Goal: Task Accomplishment & Management: Use online tool/utility

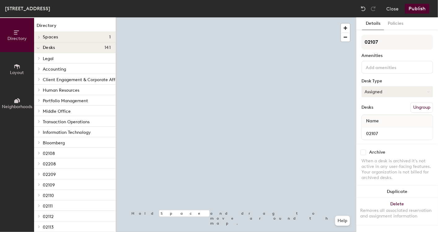
click at [398, 92] on button "Assigned" at bounding box center [398, 91] width 72 height 11
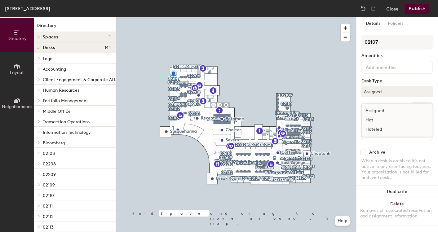
click at [377, 128] on div "Hoteled" at bounding box center [393, 129] width 62 height 9
click at [415, 9] on button "Publish" at bounding box center [417, 9] width 24 height 10
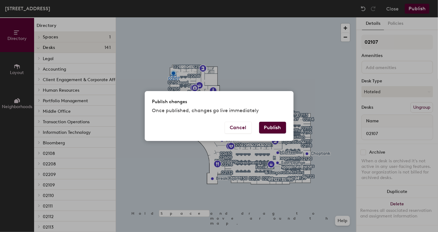
click at [267, 125] on button "Publish" at bounding box center [272, 128] width 27 height 12
